Goal: Complete application form: Complete application form

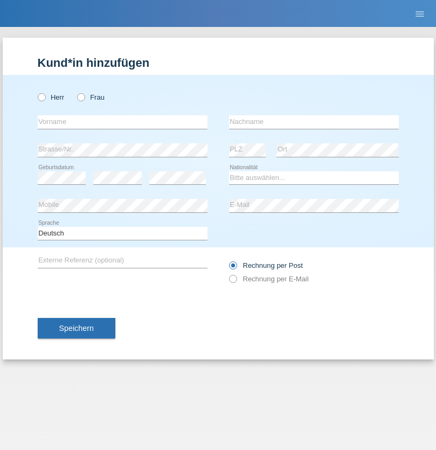
radio input "true"
click at [122, 122] on input "text" at bounding box center [123, 121] width 170 height 13
type input "[DATE]"
click at [314, 122] on input "text" at bounding box center [314, 121] width 170 height 13
type input "Yalcinkaya"
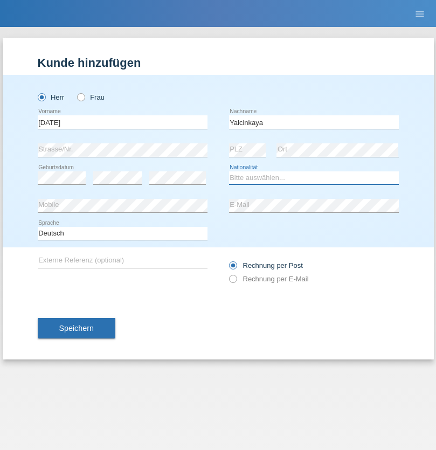
select select "CH"
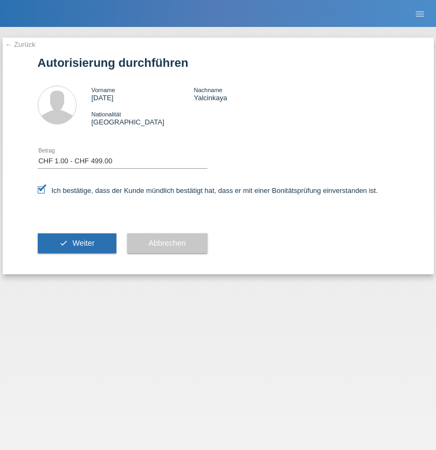
select select "1"
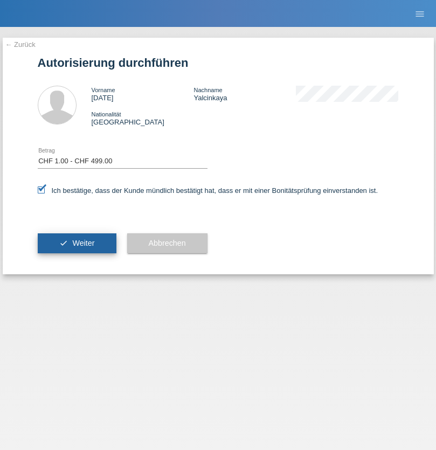
click at [77, 243] on span "Weiter" at bounding box center [83, 243] width 22 height 9
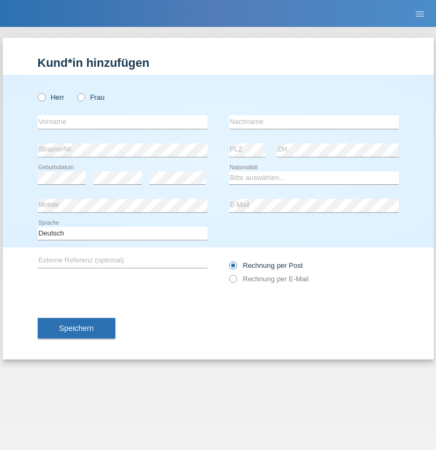
radio input "true"
click at [122, 122] on input "text" at bounding box center [123, 121] width 170 height 13
type input "[PERSON_NAME]"
click at [314, 122] on input "text" at bounding box center [314, 121] width 170 height 13
type input "Magomed"
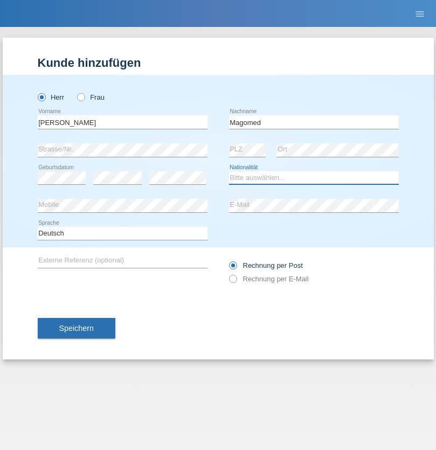
select select "RU"
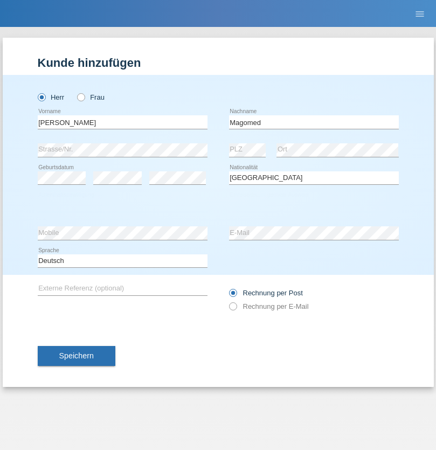
select select "C"
select select "25"
select select "08"
select select "2014"
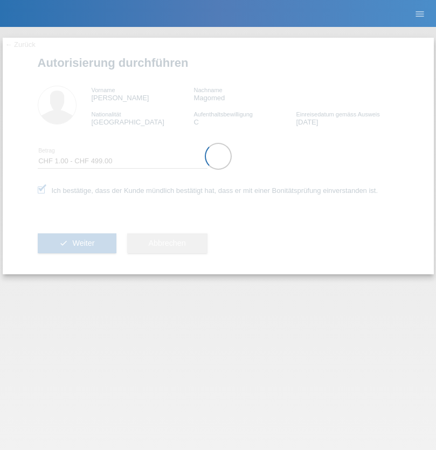
select select "1"
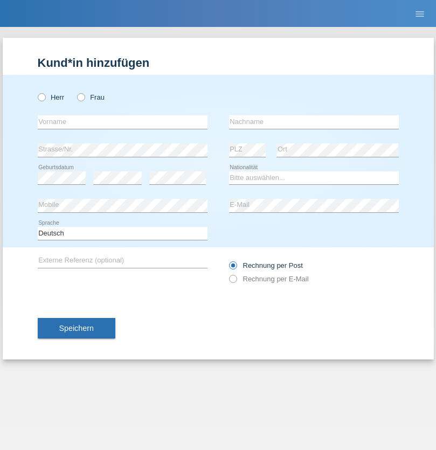
radio input "true"
click at [122, 122] on input "text" at bounding box center [123, 121] width 170 height 13
type input "[PERSON_NAME]"
click at [314, 122] on input "text" at bounding box center [314, 121] width 170 height 13
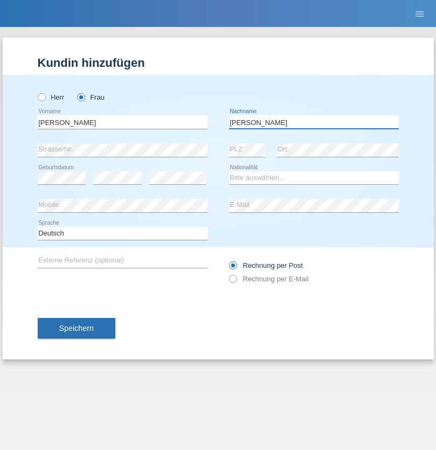
type input "Dias"
select select "CH"
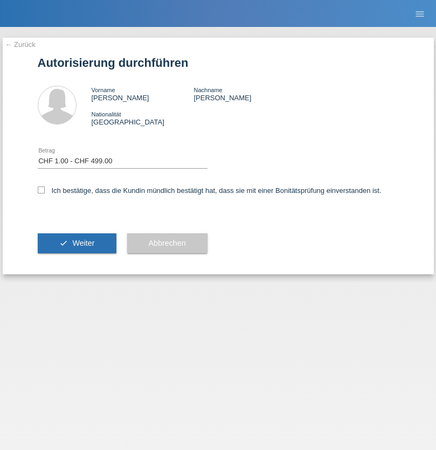
select select "1"
checkbox input "true"
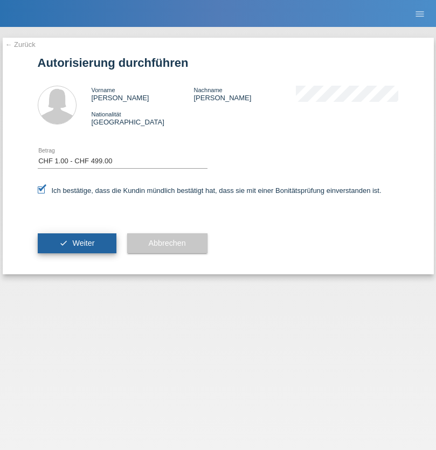
click at [77, 243] on span "Weiter" at bounding box center [83, 243] width 22 height 9
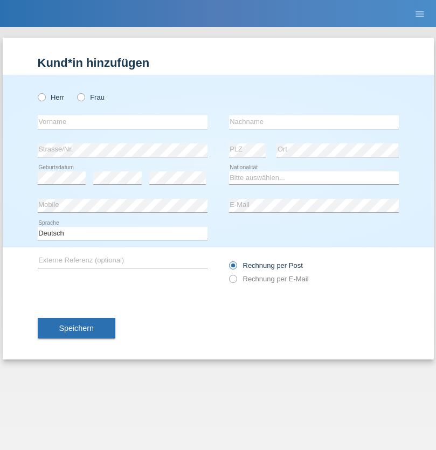
radio input "true"
click at [122, 122] on input "text" at bounding box center [123, 121] width 170 height 13
type input "Sheroan"
click at [314, 122] on input "text" at bounding box center [314, 121] width 170 height 13
type input "[PERSON_NAME]"
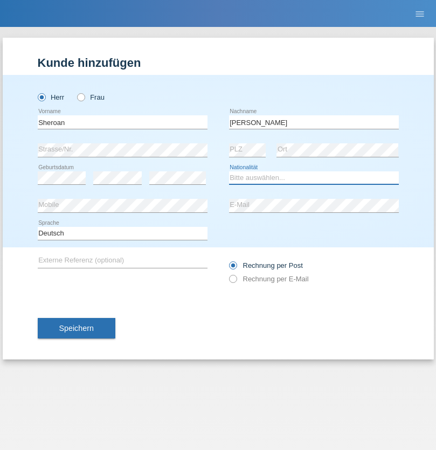
select select "DE"
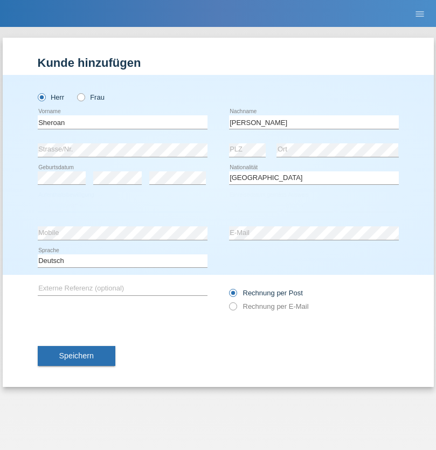
select select "C"
select select "01"
select select "04"
select select "2021"
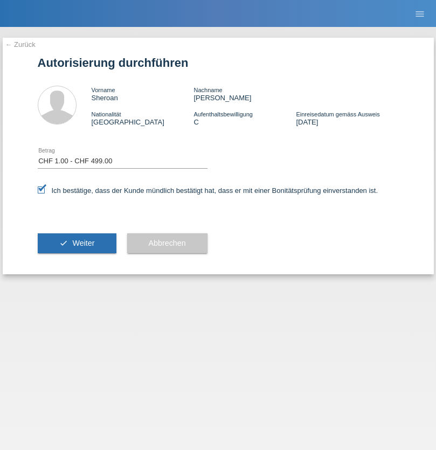
select select "1"
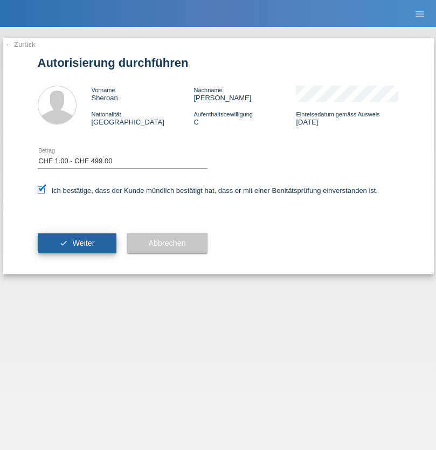
click at [77, 243] on span "Weiter" at bounding box center [83, 243] width 22 height 9
